Goal: Answer question/provide support

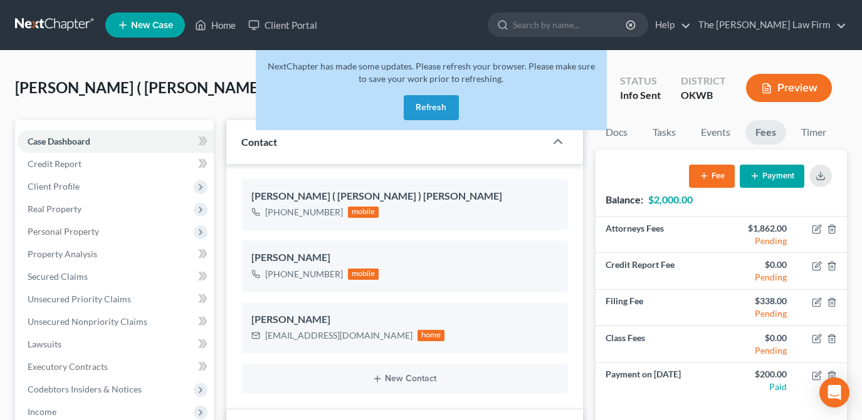
select select "3"
click at [447, 103] on button "Refresh" at bounding box center [431, 107] width 55 height 25
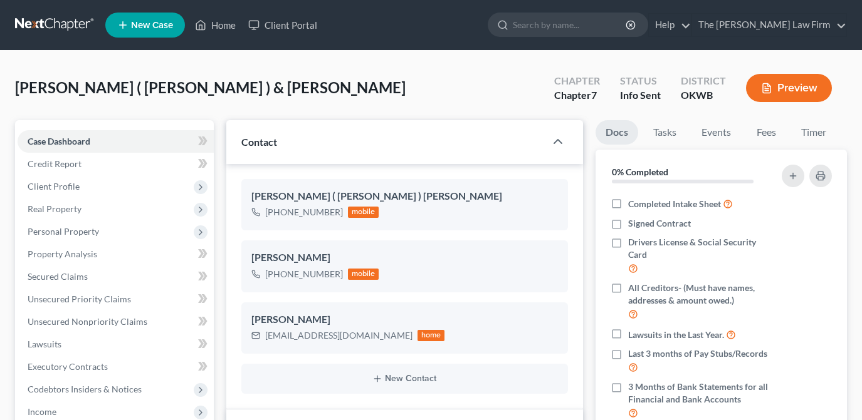
select select "3"
click at [583, 22] on input "search" at bounding box center [570, 24] width 115 height 23
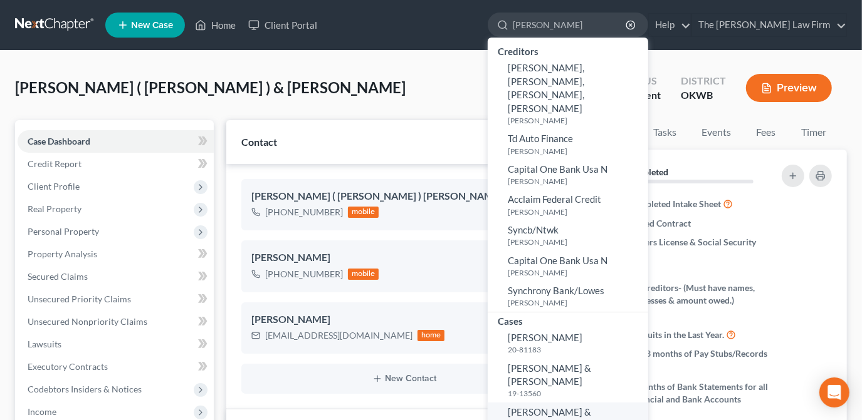
type input "lewis"
click at [591, 407] on span "Lewis, Darren & Jennifer" at bounding box center [549, 419] width 83 height 24
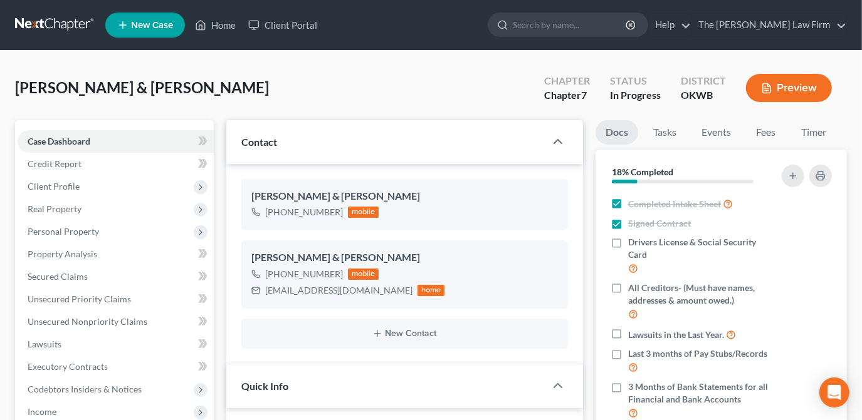
click at [511, 88] on div "Lewis, Darren & Jennifer Upgraded Chapter Chapter 7 Status In Progress District…" at bounding box center [430, 93] width 831 height 55
drag, startPoint x: 375, startPoint y: 291, endPoint x: 265, endPoint y: 298, distance: 110.5
click at [265, 298] on div "Darren & Jennifer Lewis +1 (405) 614-0635 mobile lewisfamily0510@gmail.com home" at bounding box center [404, 275] width 326 height 68
drag, startPoint x: 265, startPoint y: 298, endPoint x: 301, endPoint y: 290, distance: 36.6
copy div "lewisfamily0510@gmail.com"
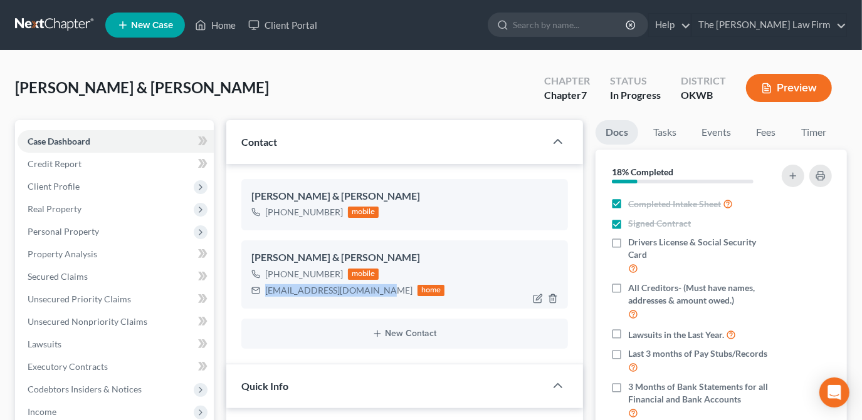
copy div "lewisfamily0510@gmail.com"
click at [329, 93] on div "Lewis, Darren & Jennifer Upgraded Chapter Chapter 7 Status In Progress District…" at bounding box center [430, 93] width 831 height 55
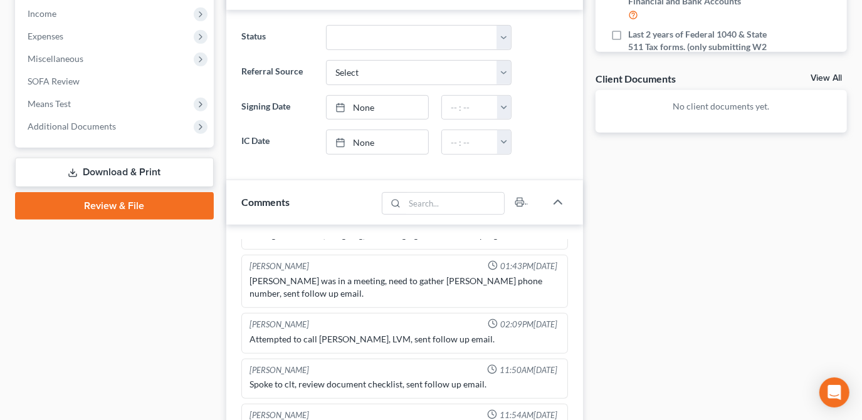
scroll to position [740, 0]
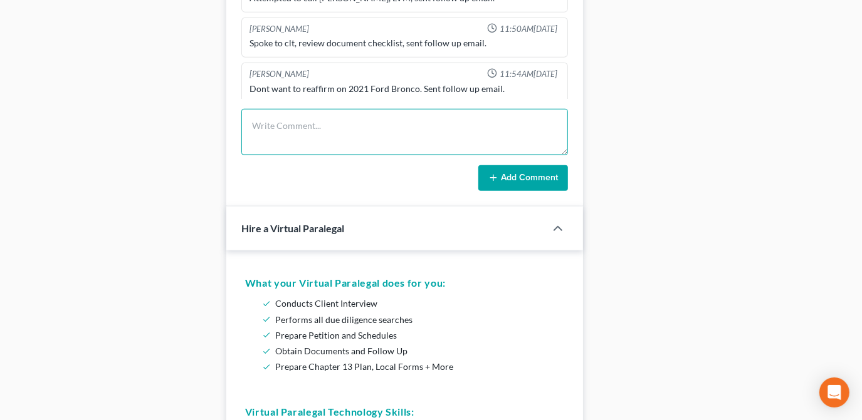
click at [291, 135] on textarea at bounding box center [404, 132] width 326 height 46
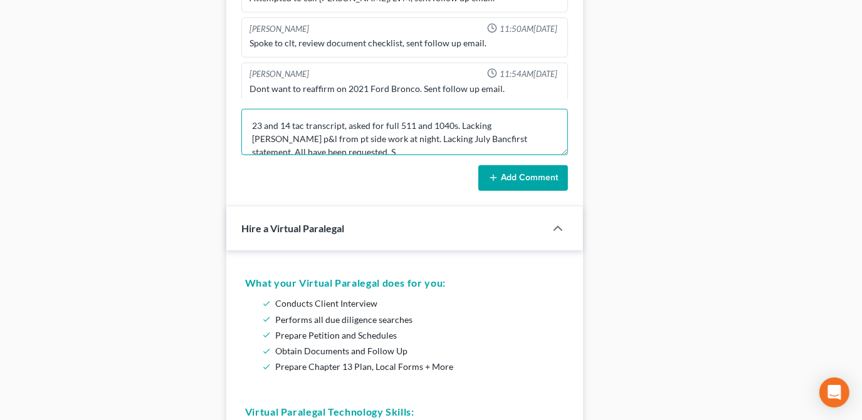
scroll to position [2, 0]
type textarea "23 and 14 tac transcript, asked for full 511 and 1040s. Lacking Darren p&l from…"
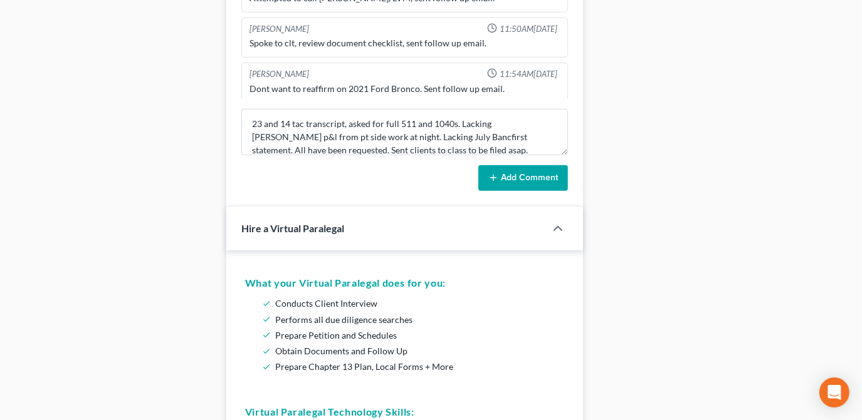
click at [512, 174] on button "Add Comment" at bounding box center [523, 178] width 90 height 26
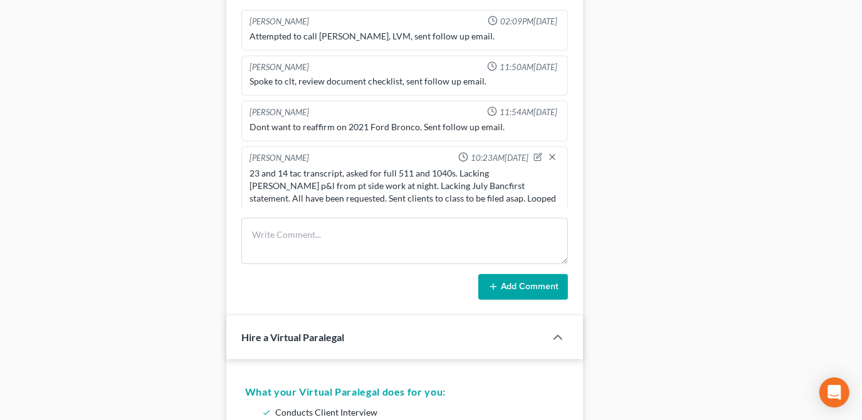
scroll to position [456, 0]
